Goal: Share content

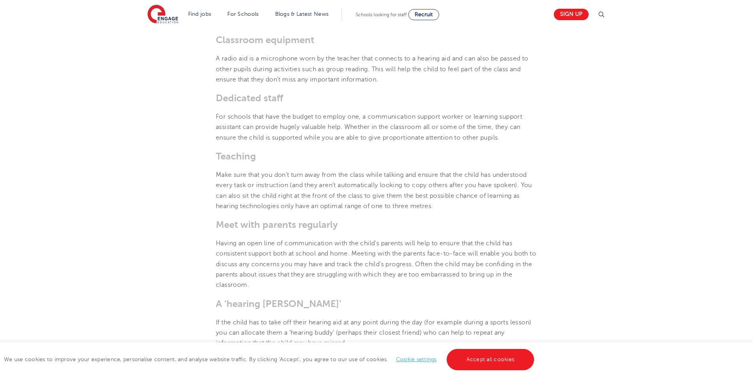
scroll to position [1146, 0]
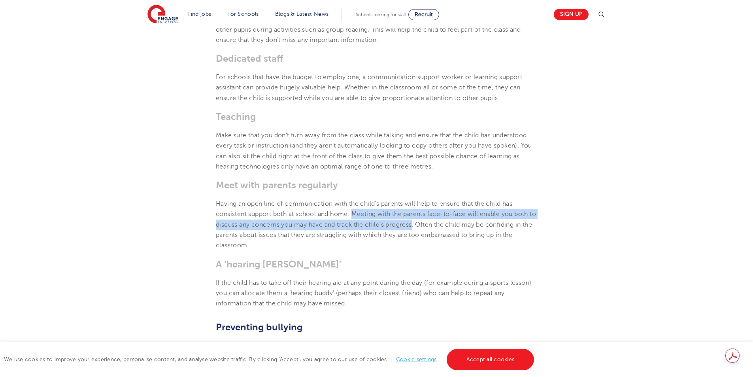
drag, startPoint x: 348, startPoint y: 205, endPoint x: 411, endPoint y: 217, distance: 64.4
click at [411, 217] on span "Having an open line of communication with the child’s parents will help to ensu…" at bounding box center [376, 224] width 320 height 49
copy span "Meeting with the parents face-to-face will enable you both to discuss any conce…"
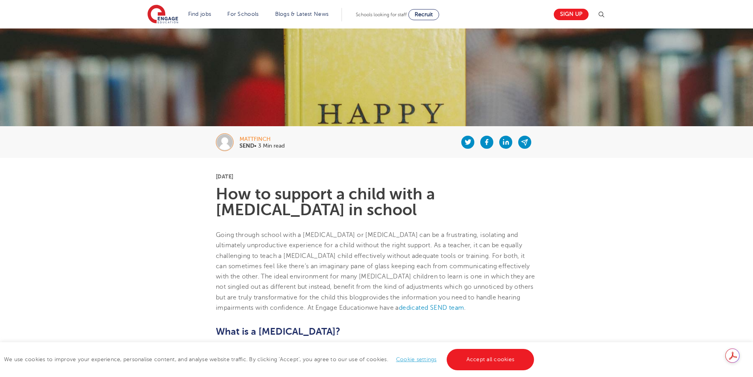
scroll to position [0, 0]
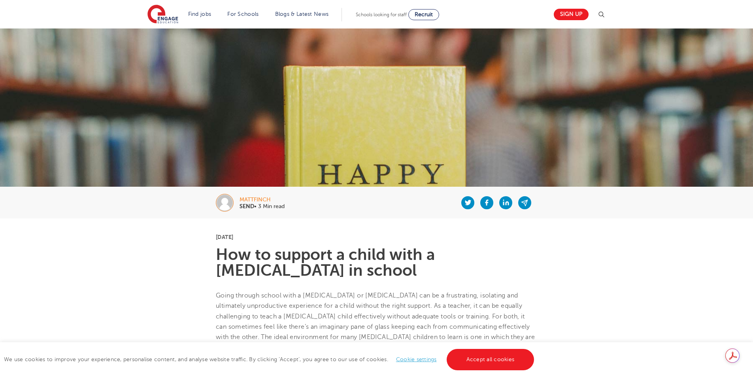
click at [245, 198] on div "mattfinch" at bounding box center [262, 200] width 45 height 6
click at [260, 198] on div "mattfinch" at bounding box center [262, 200] width 45 height 6
click at [215, 205] on div "mattfinch SEND • 3 Min read" at bounding box center [376, 203] width 479 height 32
click at [486, 202] on icon at bounding box center [486, 202] width 7 height 9
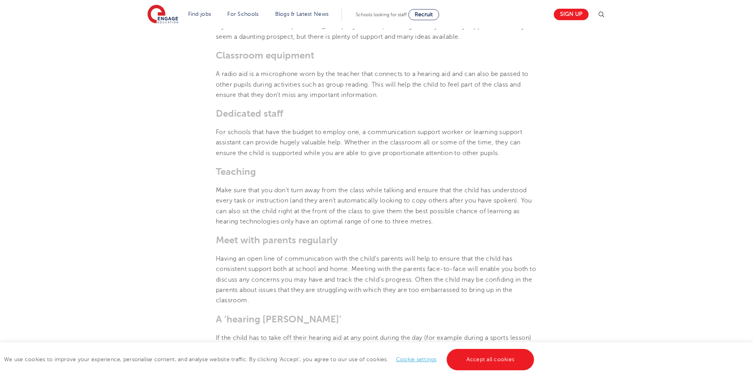
scroll to position [1107, 0]
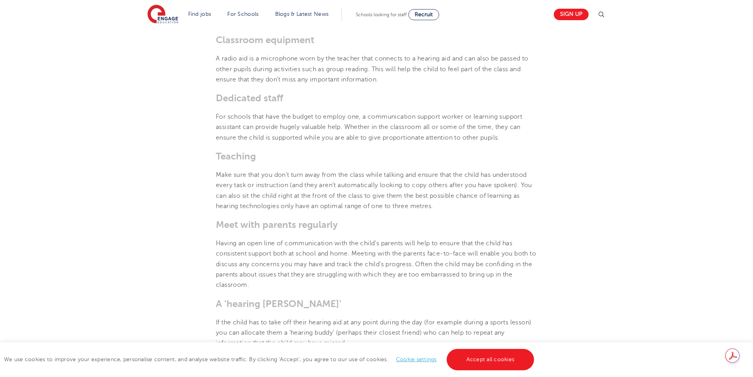
click at [350, 246] on span "Having an open line of communication with the child’s parents will help to ensu…" at bounding box center [376, 264] width 320 height 49
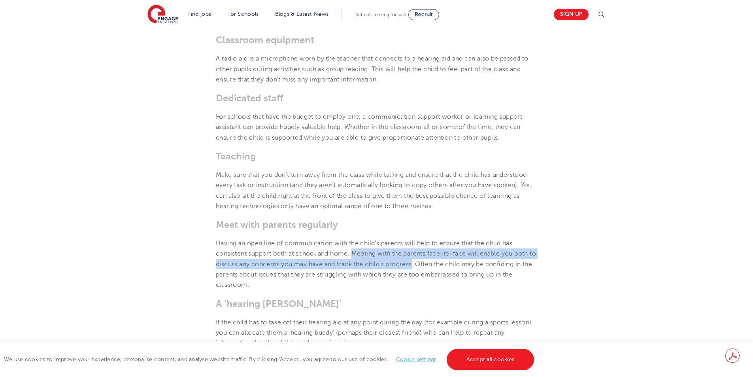
drag, startPoint x: 349, startPoint y: 245, endPoint x: 411, endPoint y: 255, distance: 62.1
click at [411, 255] on span "Having an open line of communication with the child’s parents will help to ensu…" at bounding box center [376, 264] width 320 height 49
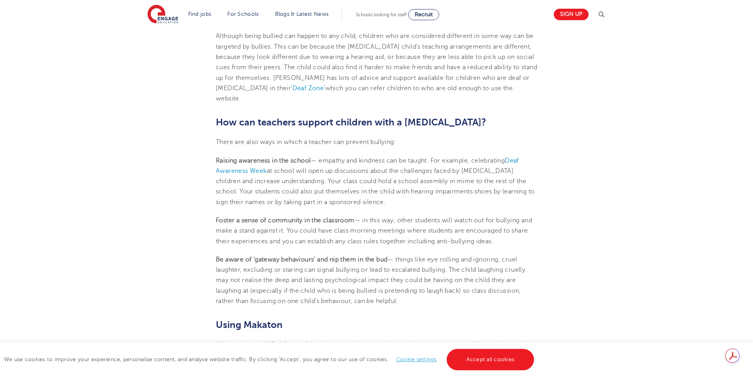
scroll to position [1502, 0]
